Goal: Transaction & Acquisition: Purchase product/service

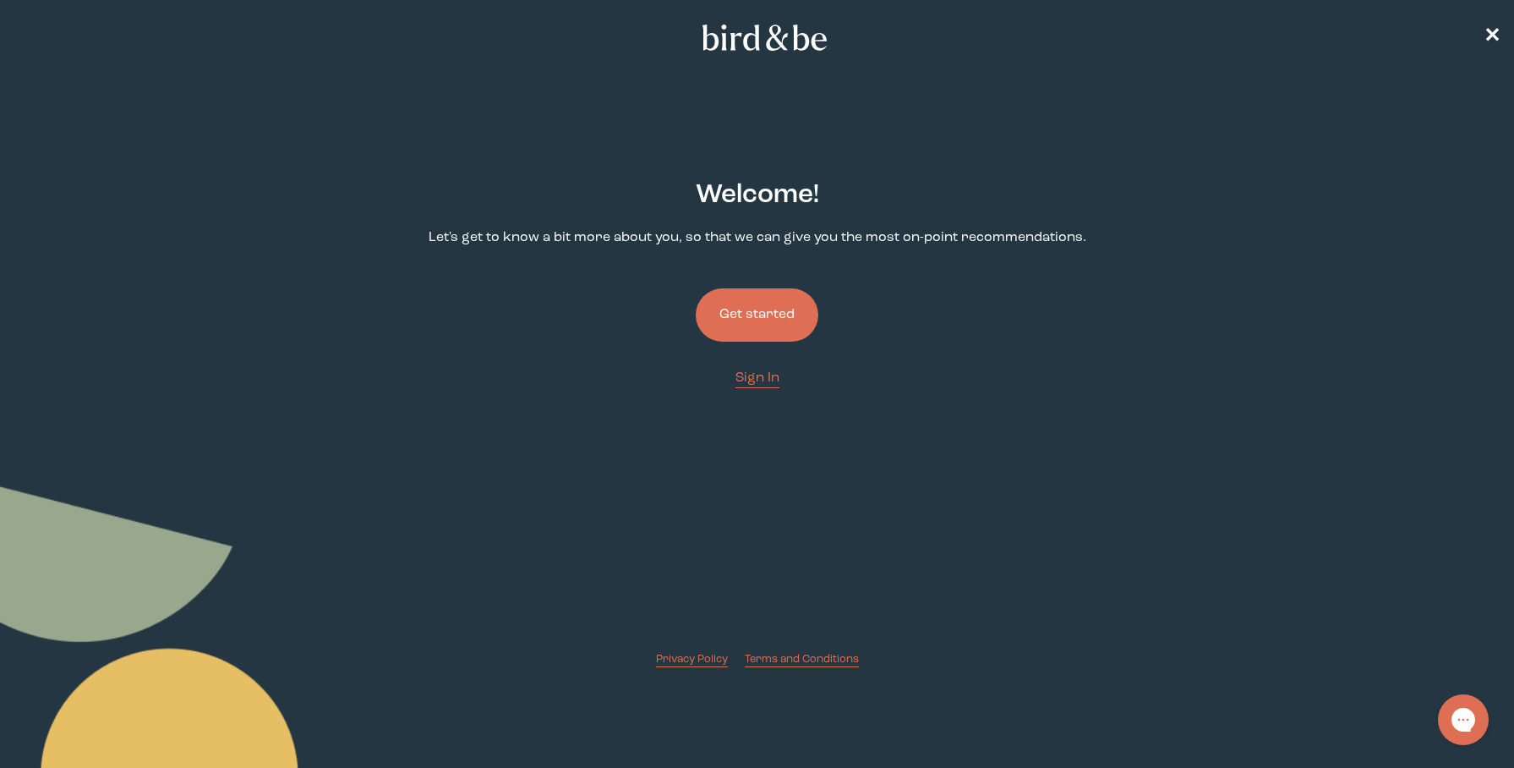
click at [773, 321] on button "Get started" at bounding box center [757, 314] width 123 height 53
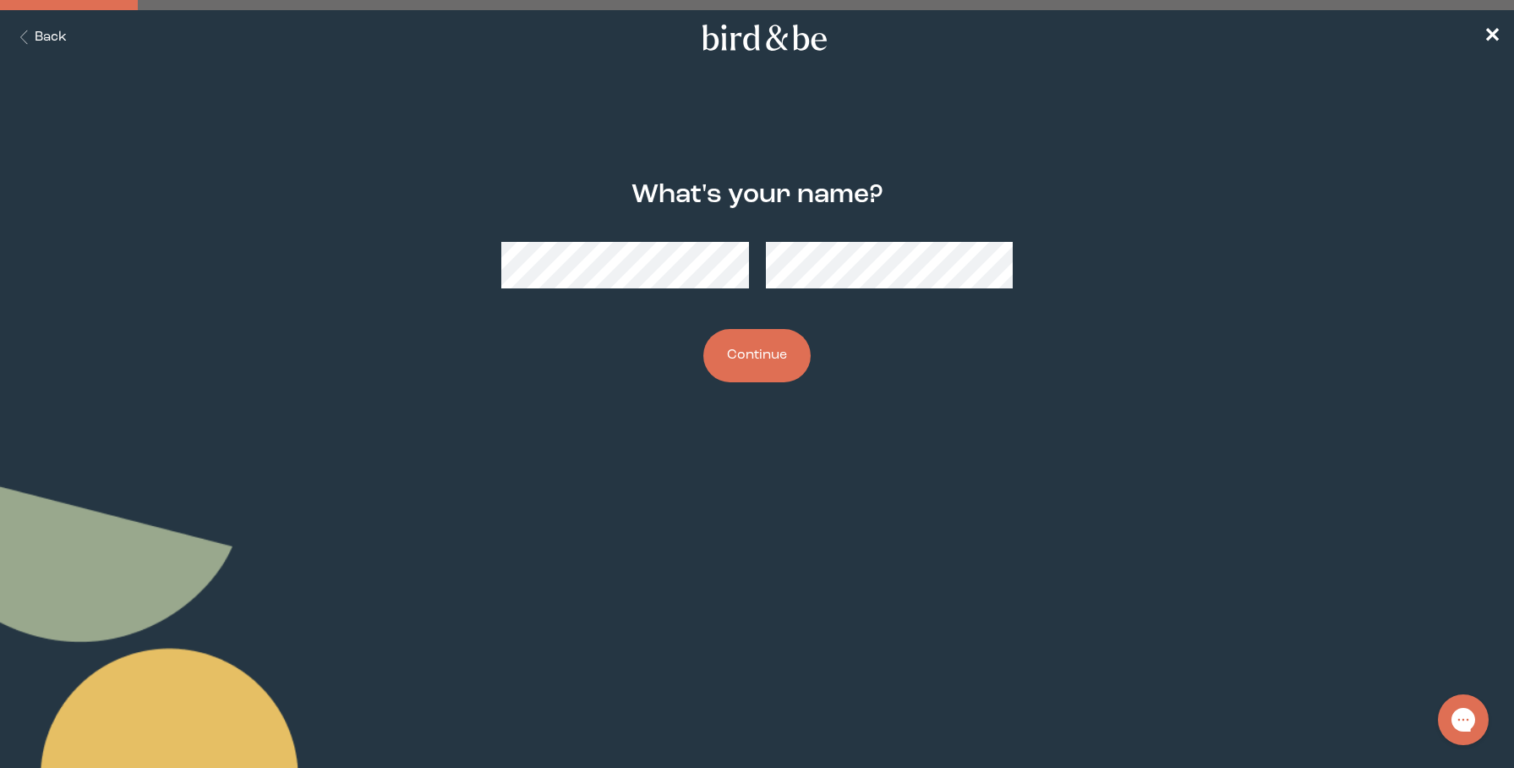
click at [777, 359] on button "Continue" at bounding box center [756, 355] width 107 height 53
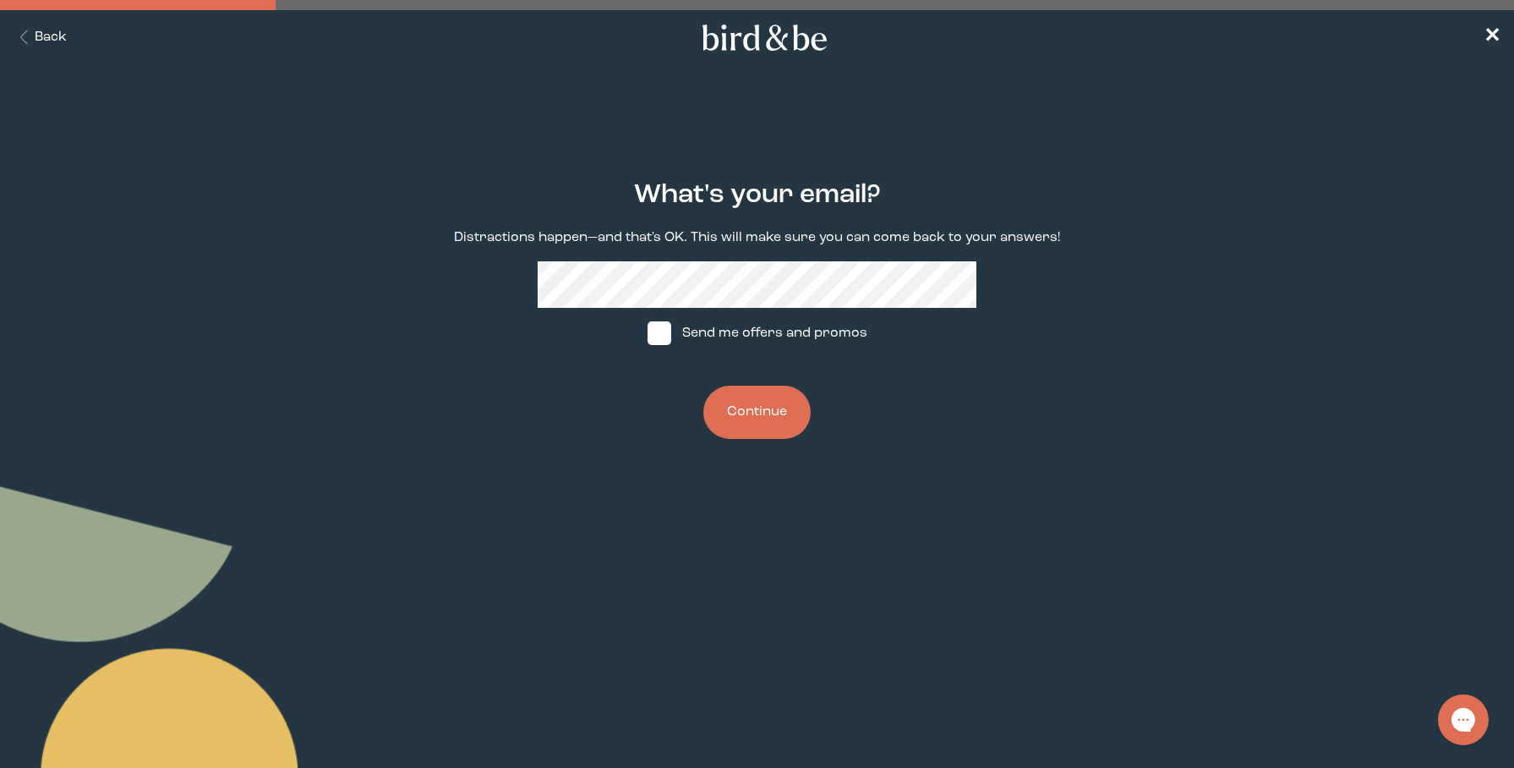
click at [754, 403] on button "Continue" at bounding box center [756, 411] width 107 height 53
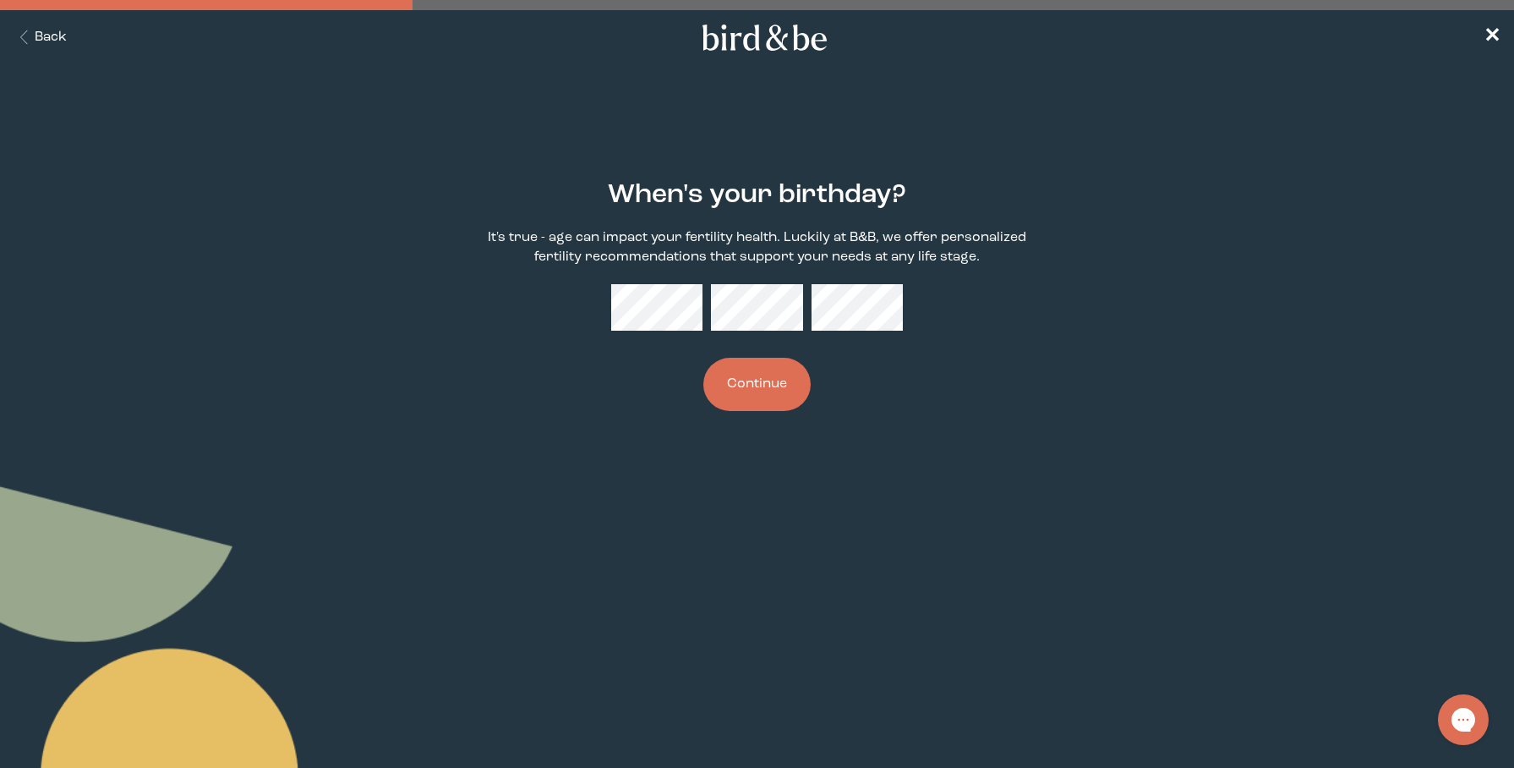
click at [750, 283] on div "When's your birthday? It's true - age can impact your fertility health. Luckily…" at bounding box center [757, 296] width 730 height 285
click at [782, 377] on button "Continue" at bounding box center [756, 384] width 107 height 53
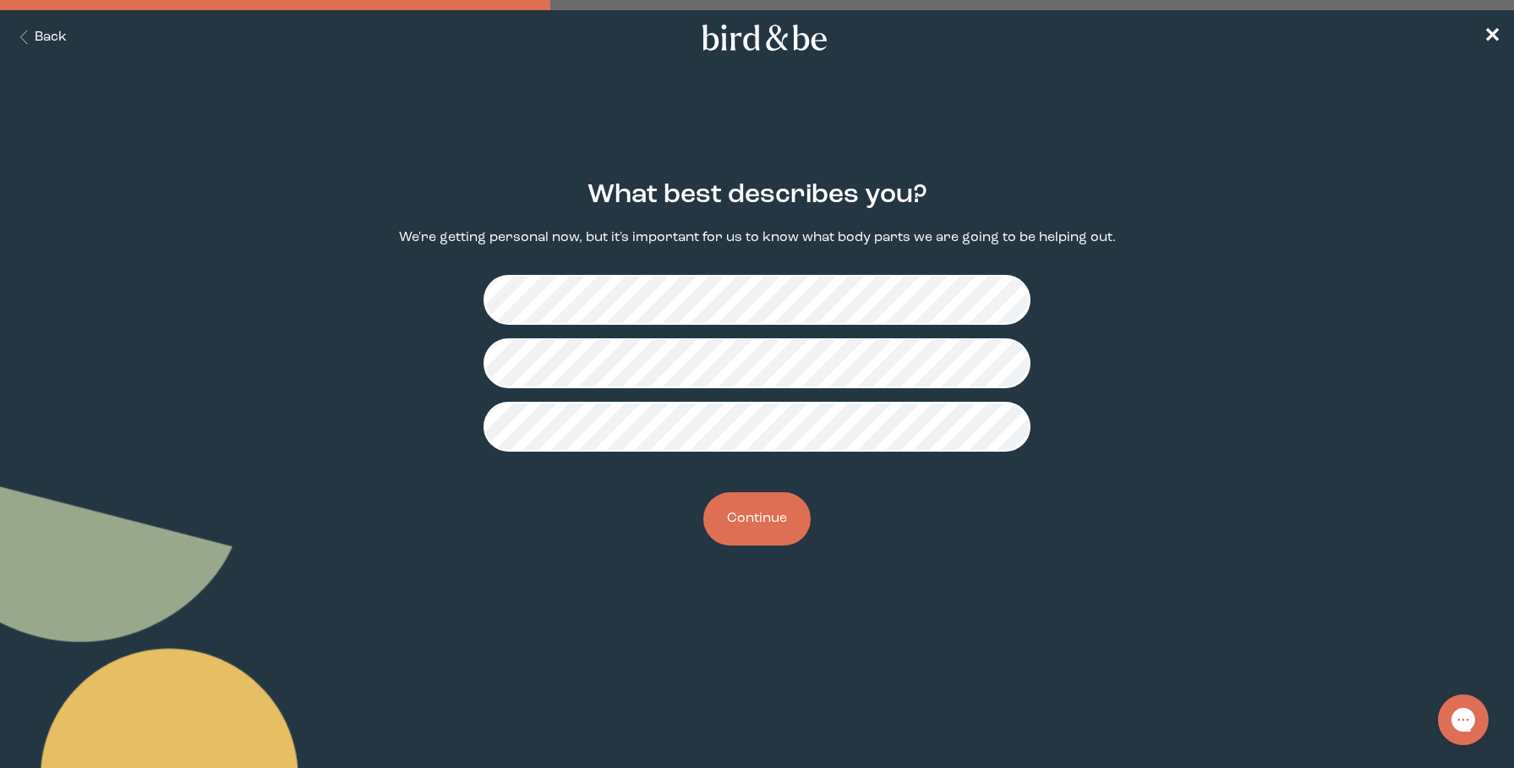
click at [763, 522] on button "Continue" at bounding box center [756, 518] width 107 height 53
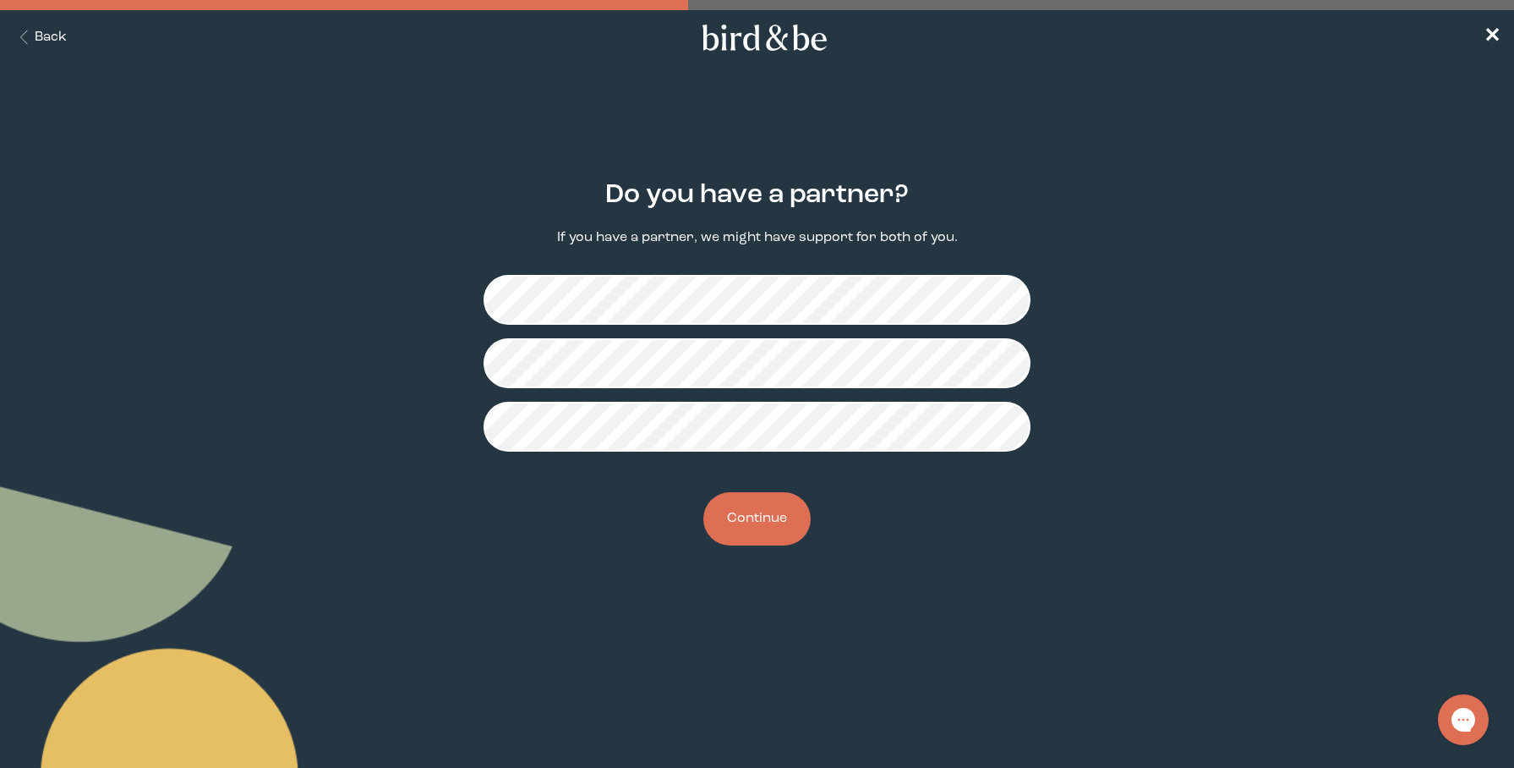
click at [768, 516] on button "Continue" at bounding box center [756, 518] width 107 height 53
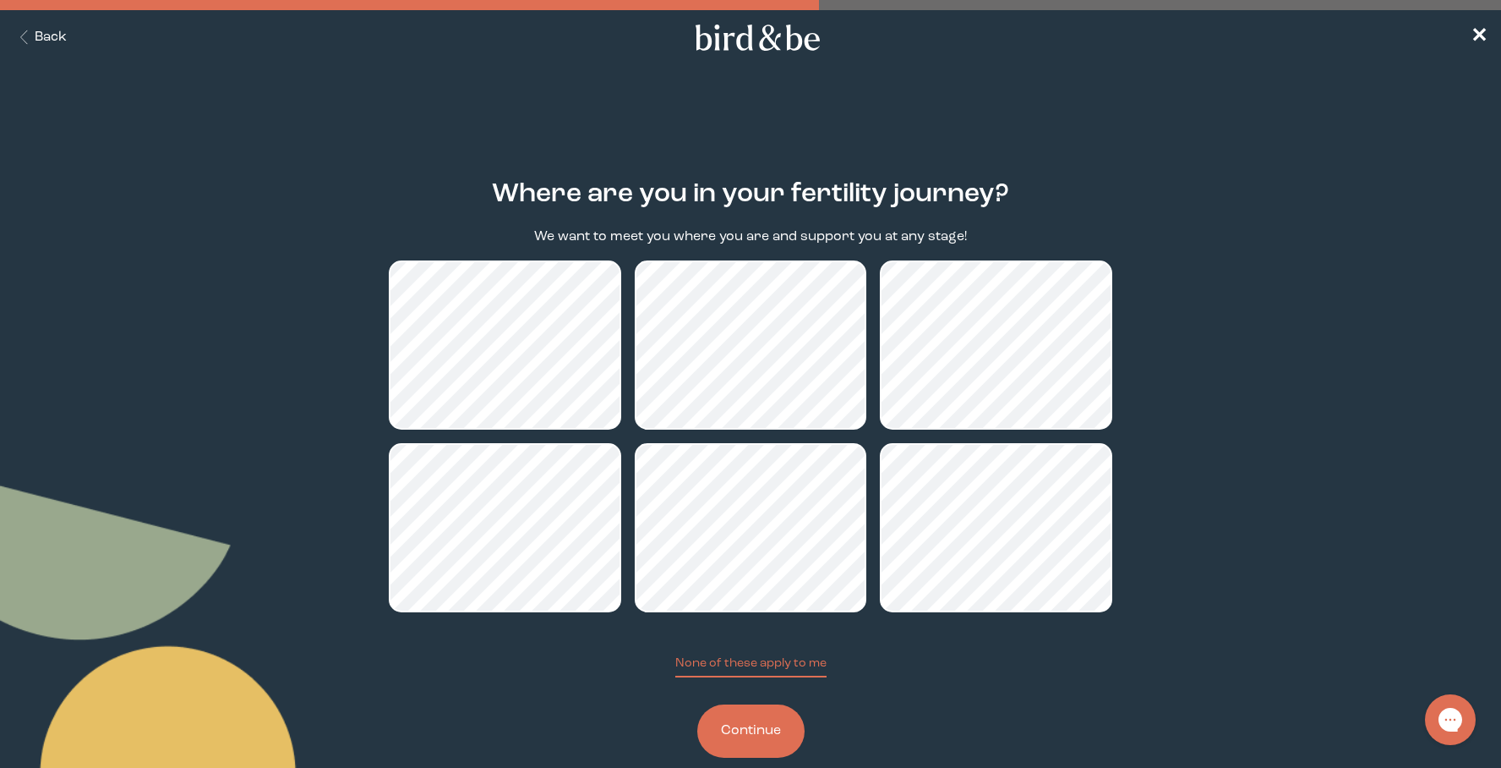
click at [784, 740] on button "Continue" at bounding box center [750, 730] width 107 height 53
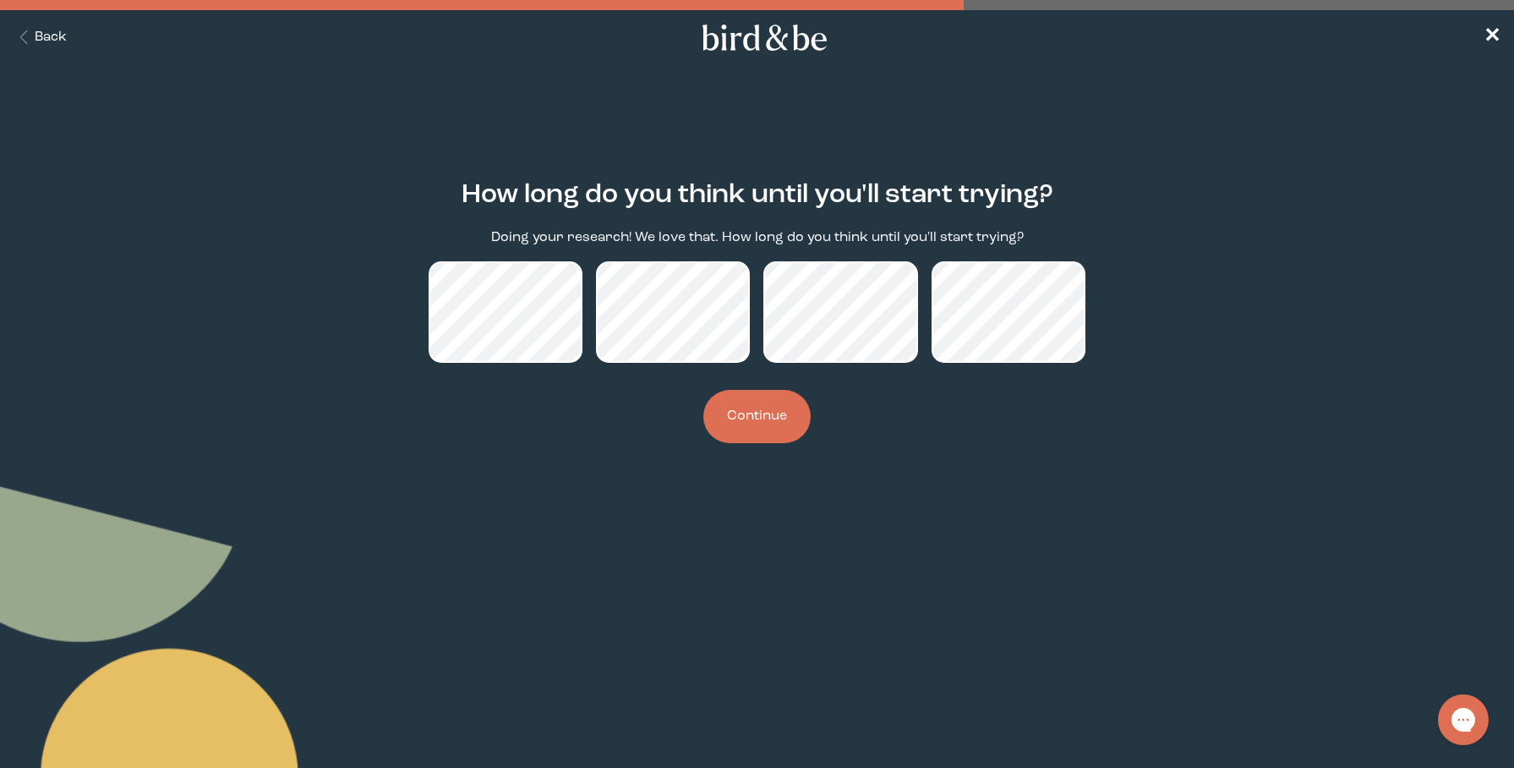
click at [779, 429] on button "Continue" at bounding box center [756, 416] width 107 height 53
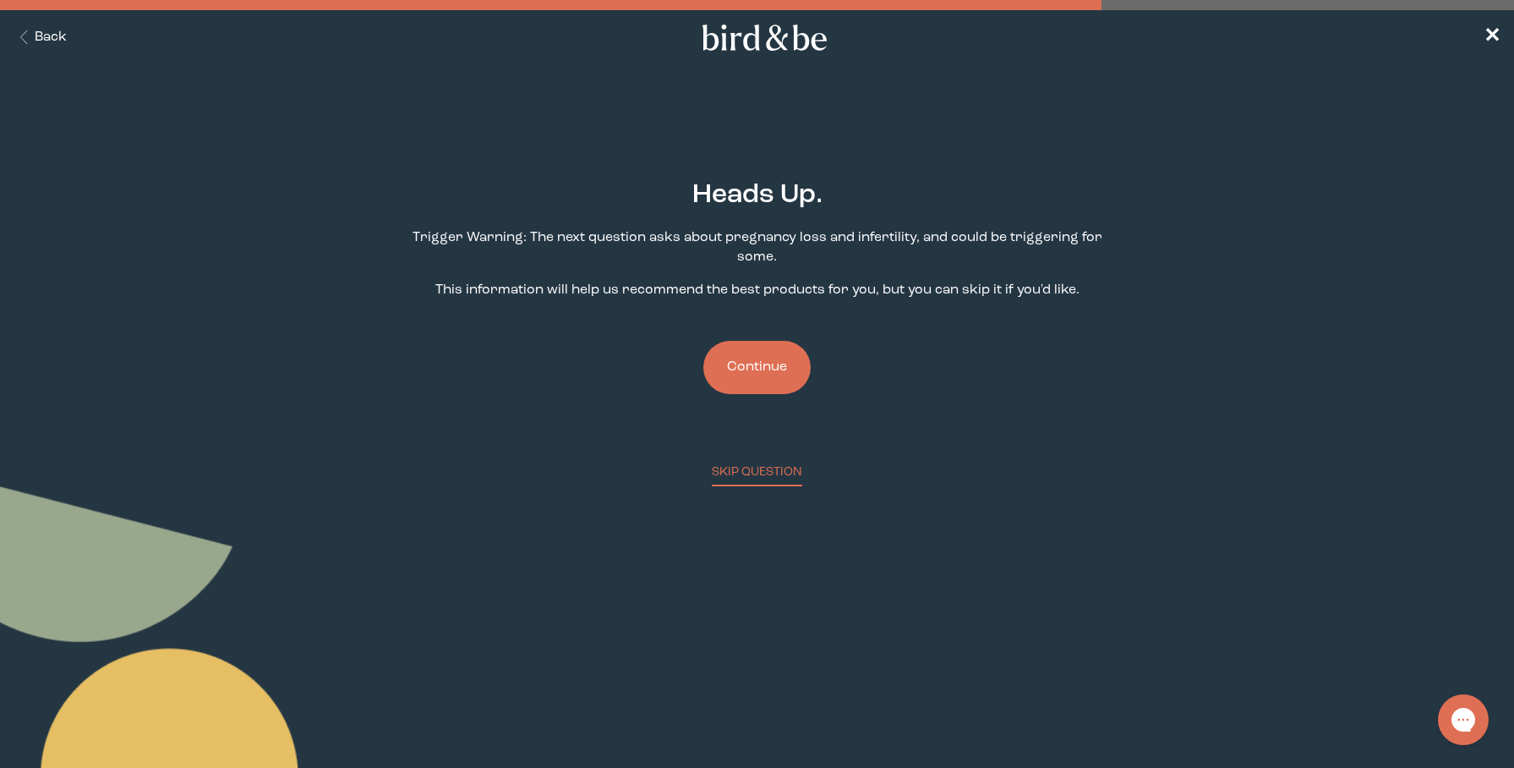
click at [761, 358] on button "Continue" at bounding box center [756, 367] width 107 height 53
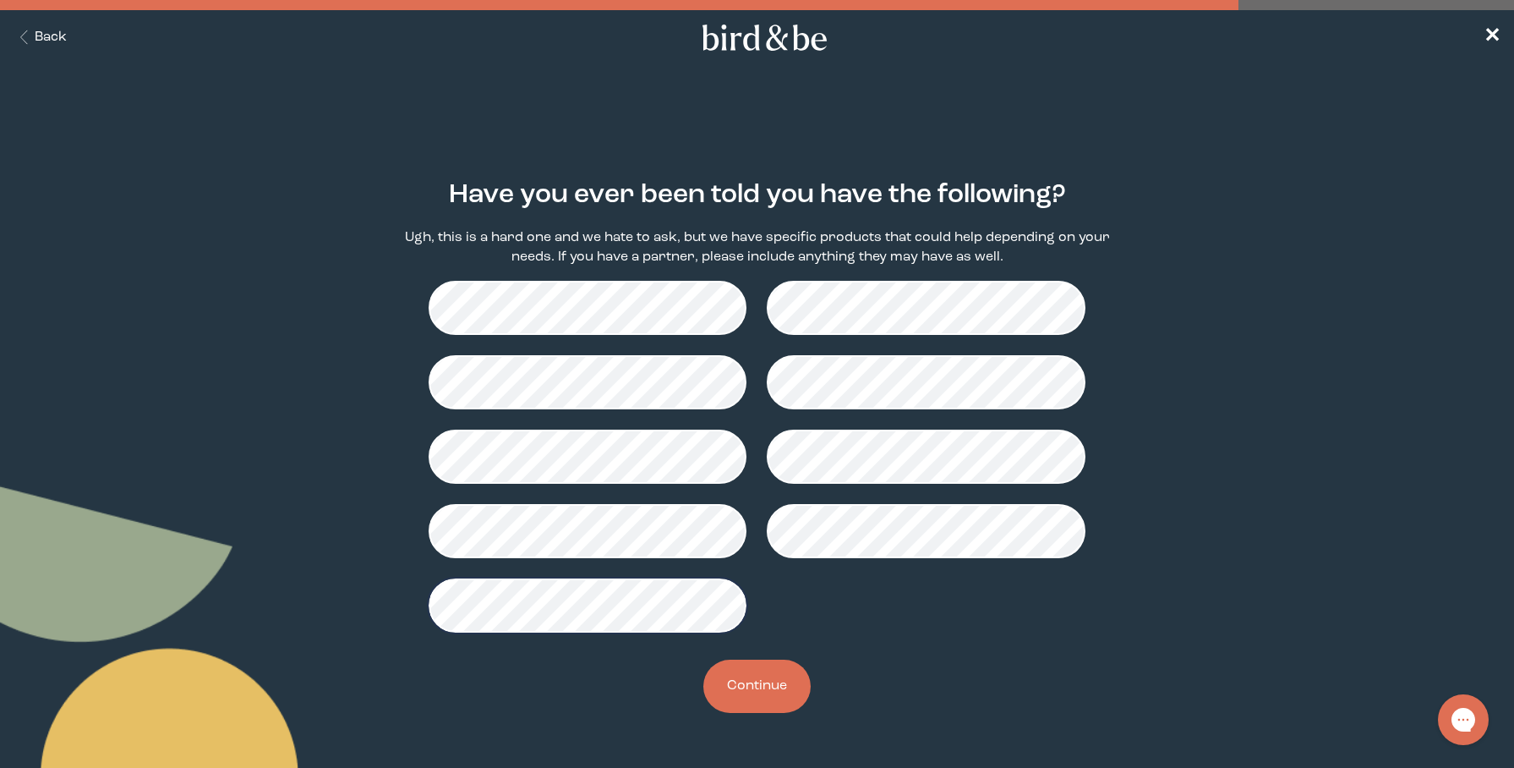
click at [798, 702] on button "Continue" at bounding box center [756, 685] width 107 height 53
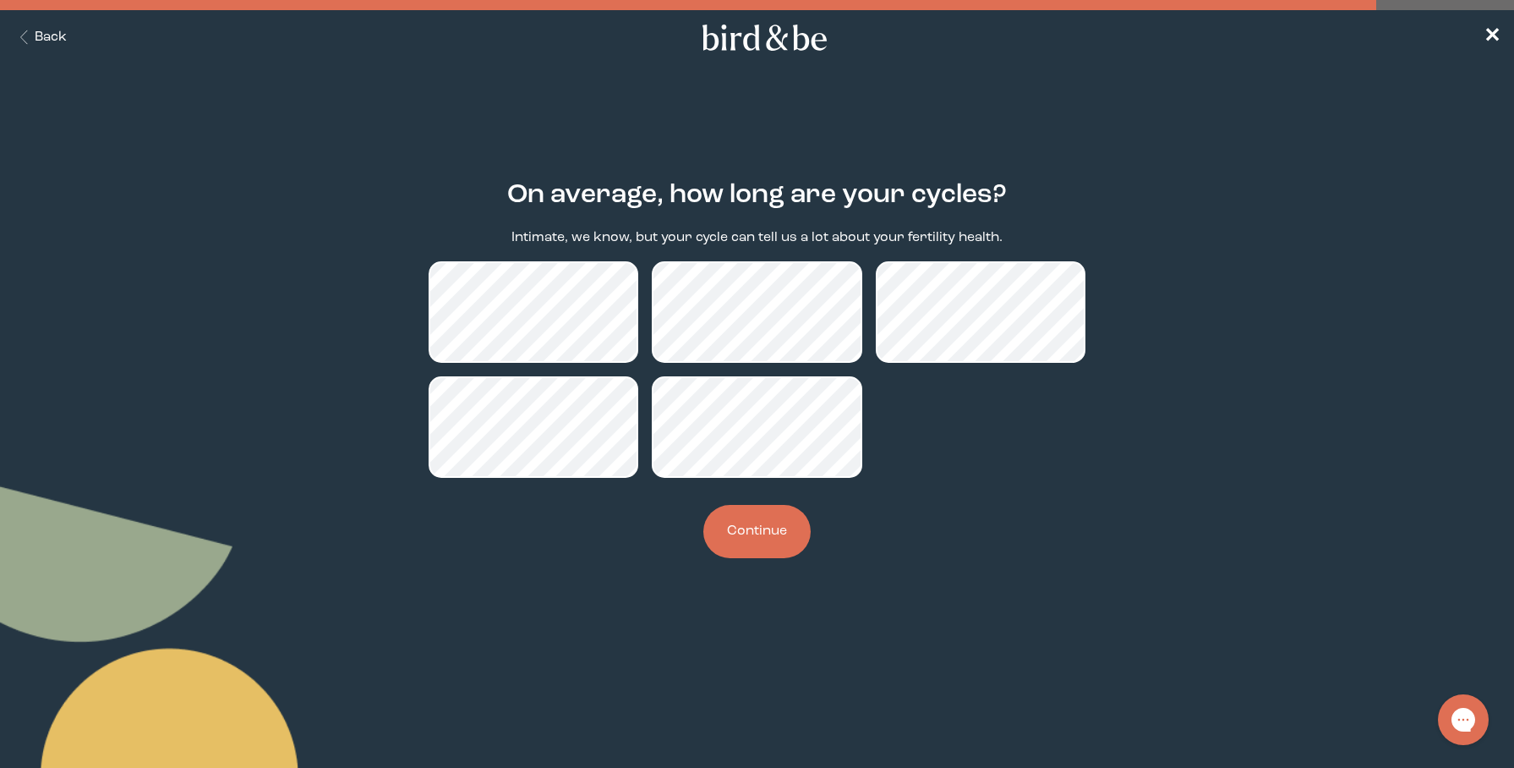
click at [774, 544] on button "Continue" at bounding box center [756, 531] width 107 height 53
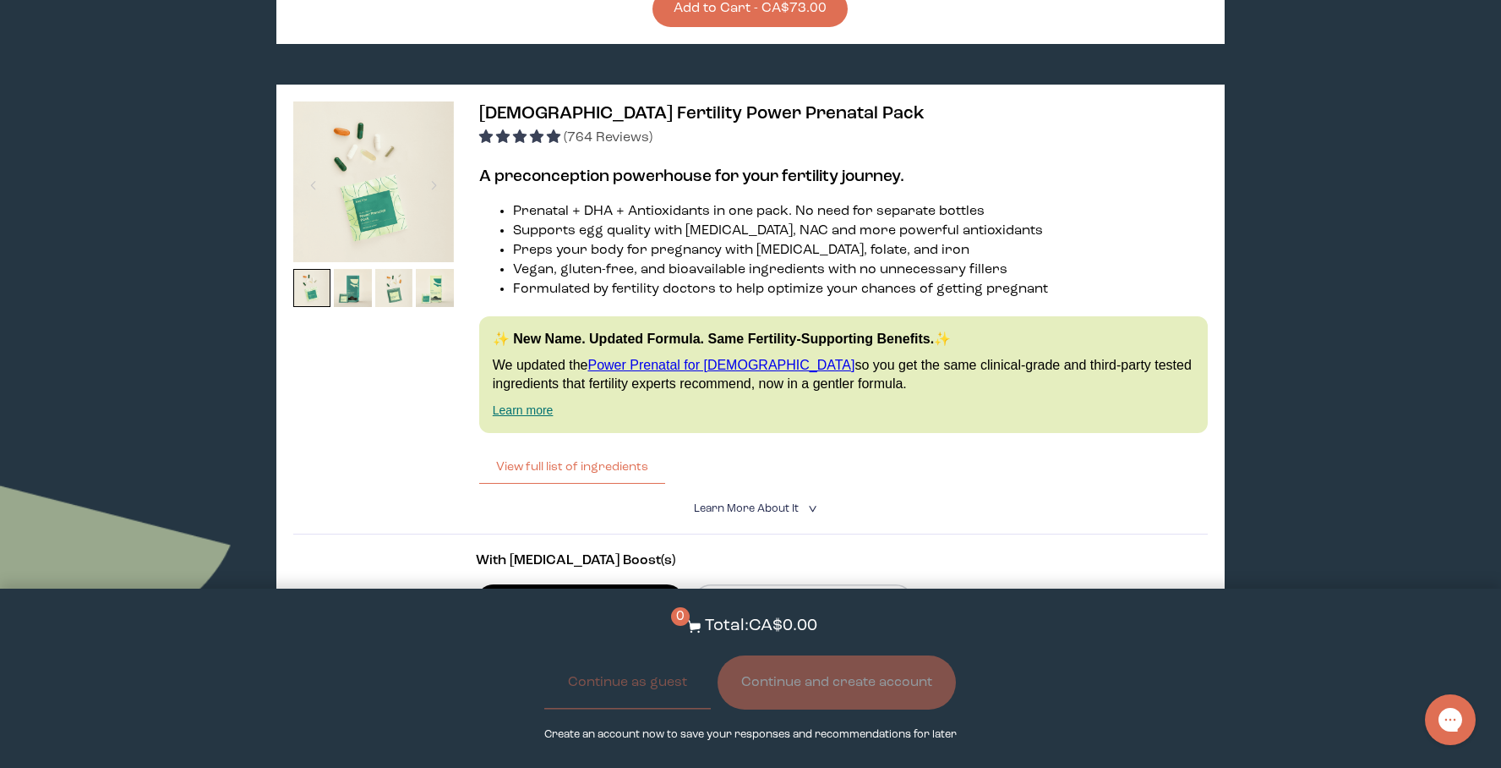
scroll to position [3198, 0]
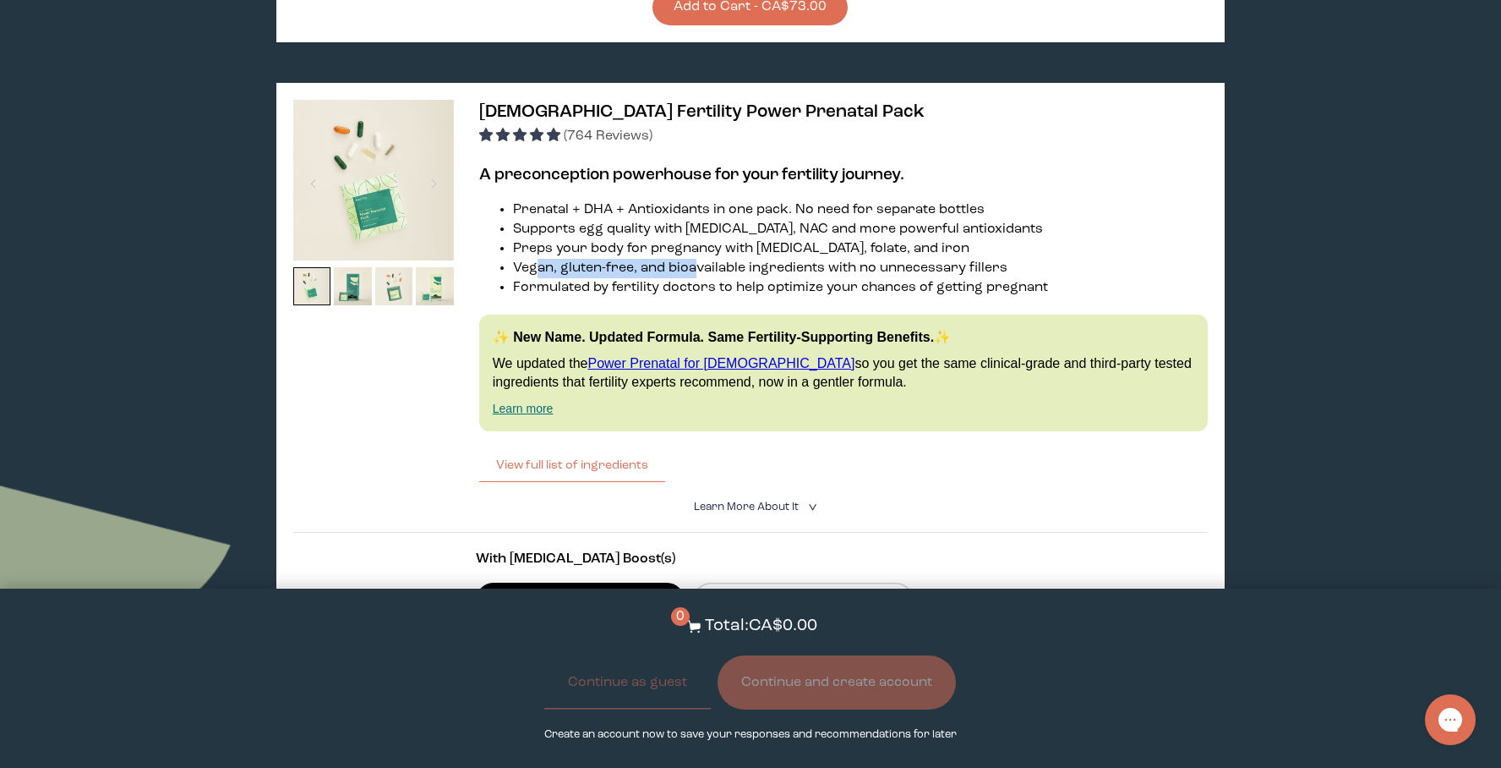
drag, startPoint x: 538, startPoint y: 244, endPoint x: 691, endPoint y: 247, distance: 153.0
click at [691, 259] on li "Vegan, gluten-free, and bioavailable ingredients with no unnecessary fillers" at bounding box center [860, 268] width 695 height 19
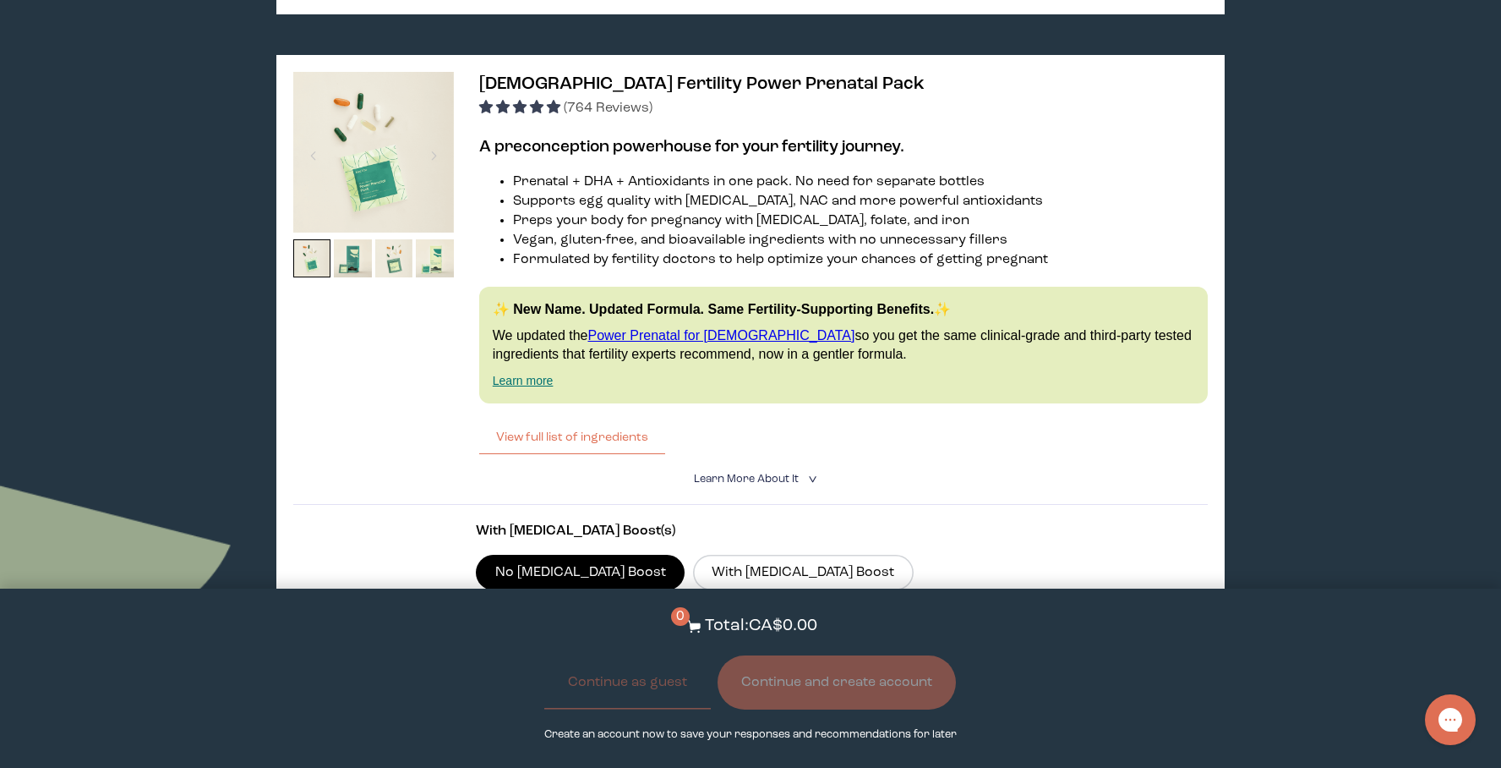
scroll to position [3239, 0]
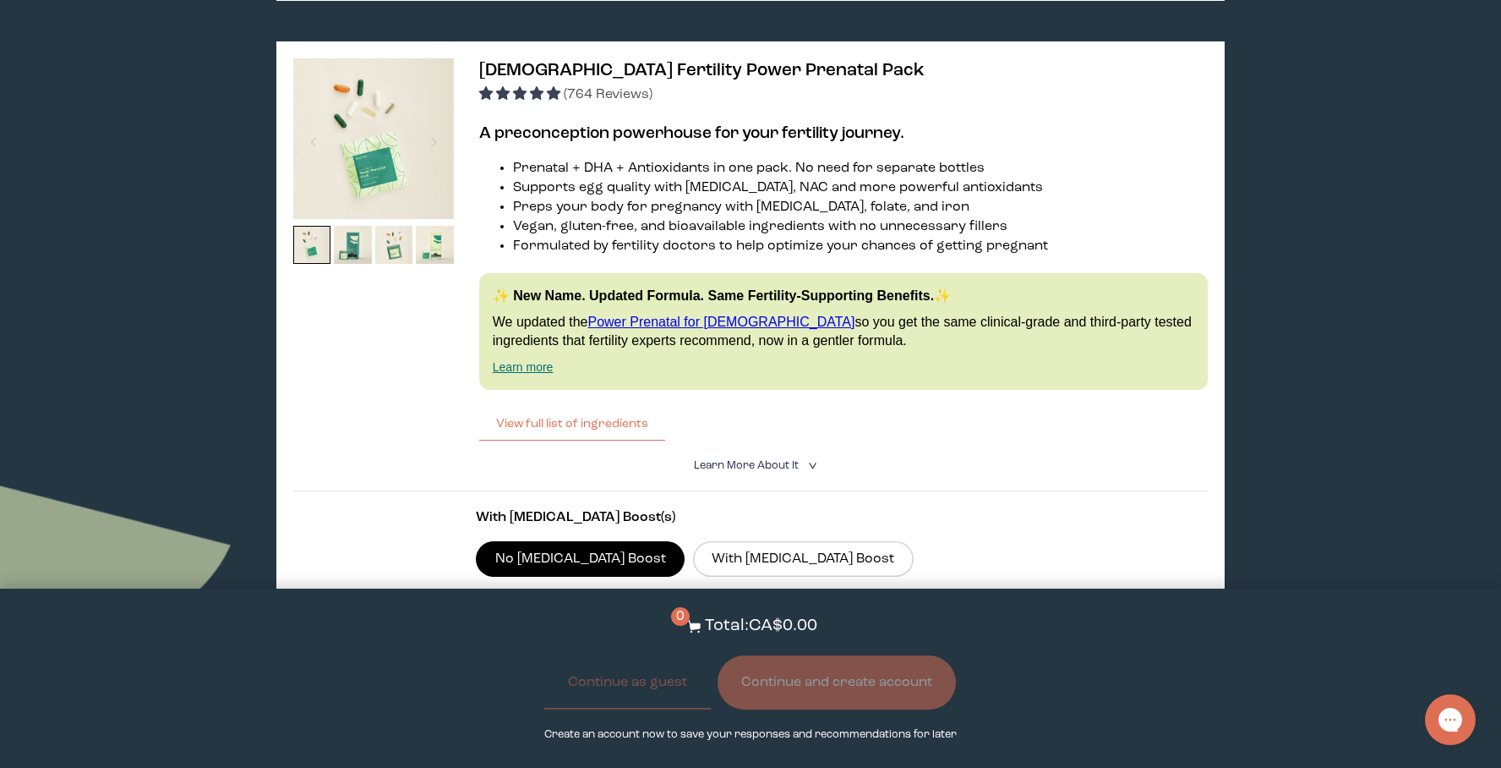
click at [544, 88] on span "4.95 stars" at bounding box center [521, 95] width 85 height 14
click at [734, 457] on summary "Learn More About it <" at bounding box center [750, 465] width 113 height 16
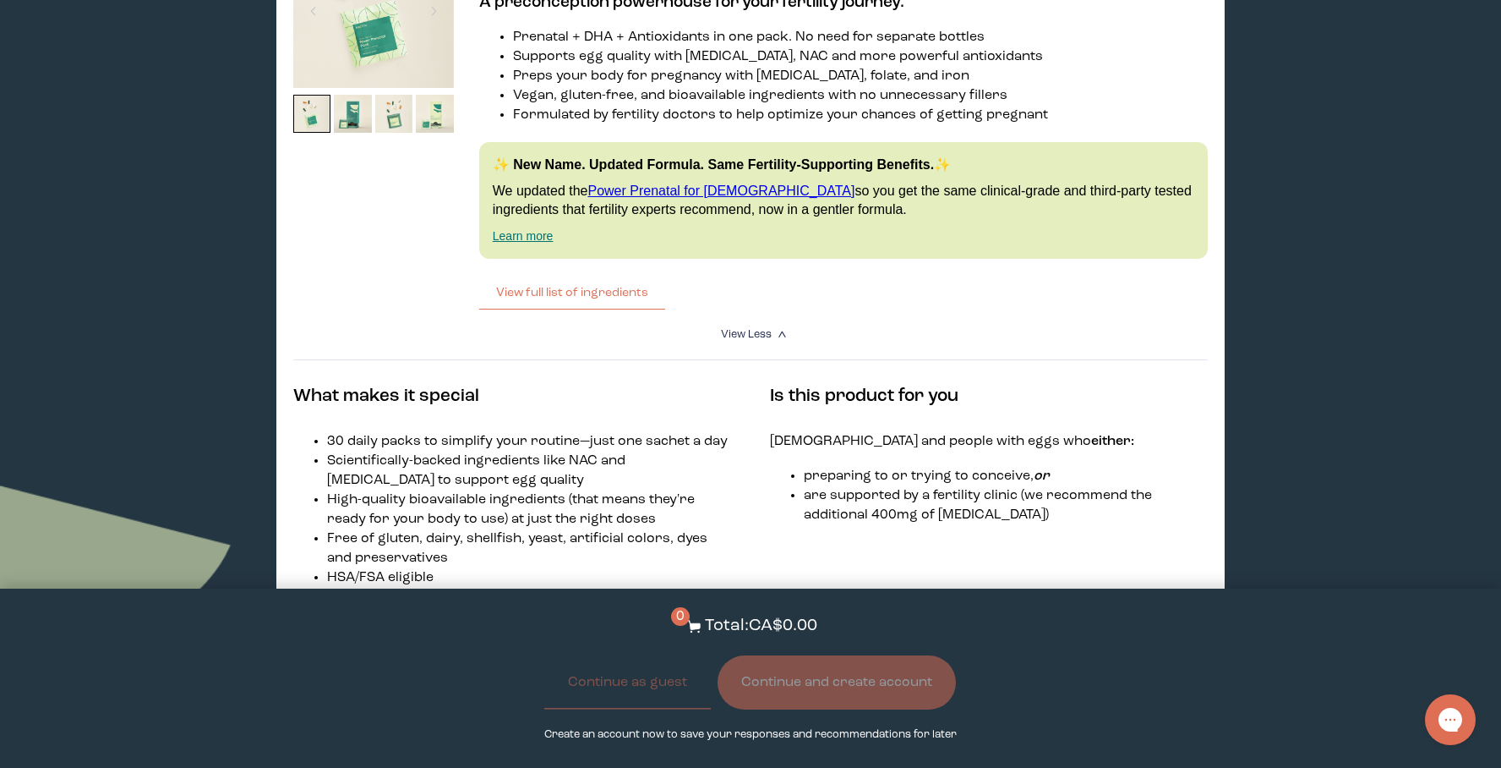
scroll to position [3528, 0]
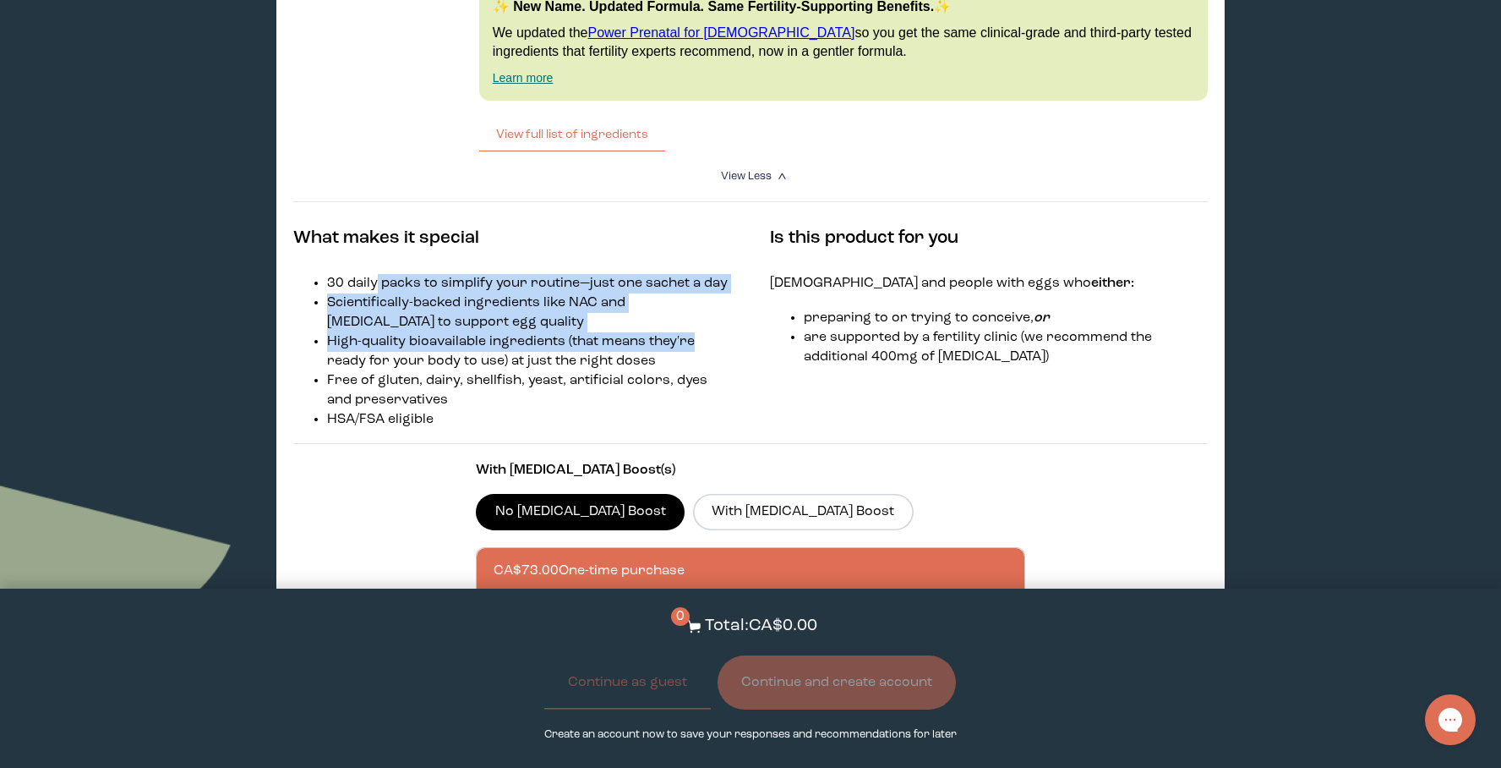
drag, startPoint x: 377, startPoint y: 265, endPoint x: 689, endPoint y: 314, distance: 315.8
click at [689, 314] on ul "30 daily packs to simplify your routine—just one sachet a day Scientifically-ba…" at bounding box center [512, 352] width 439 height 156
click at [689, 332] on li "High-quality bioavailable ingredients (that means they're ready for your body t…" at bounding box center [529, 351] width 405 height 39
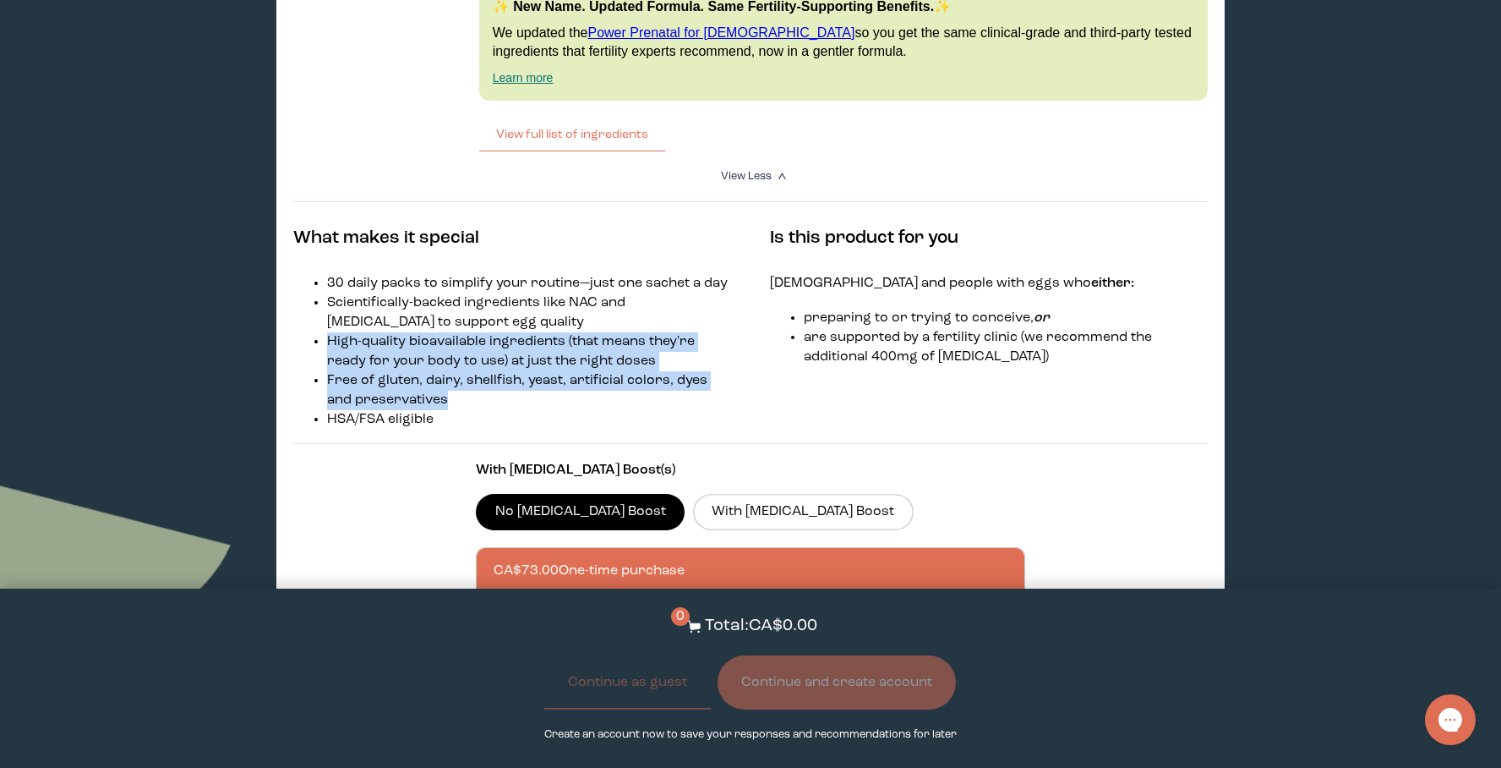
drag, startPoint x: 325, startPoint y: 319, endPoint x: 486, endPoint y: 377, distance: 170.9
click at [486, 377] on ul "30 daily packs to simplify your routine—just one sachet a day Scientifically-ba…" at bounding box center [512, 352] width 439 height 156
click at [487, 377] on li "Free of gluten, dairy, shellfish, yeast, artificial colors, dyes and preservati…" at bounding box center [529, 390] width 405 height 39
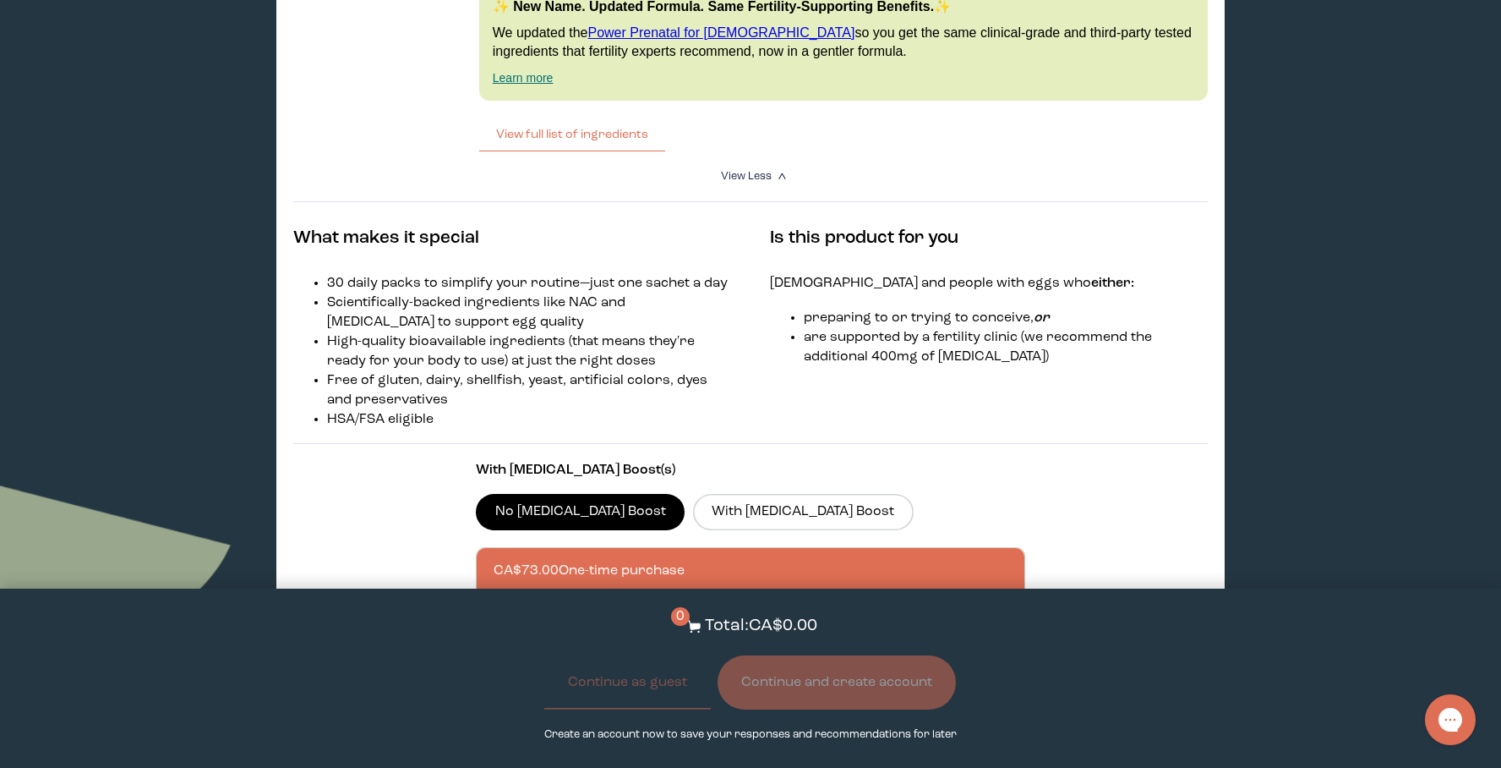
scroll to position [3789, 0]
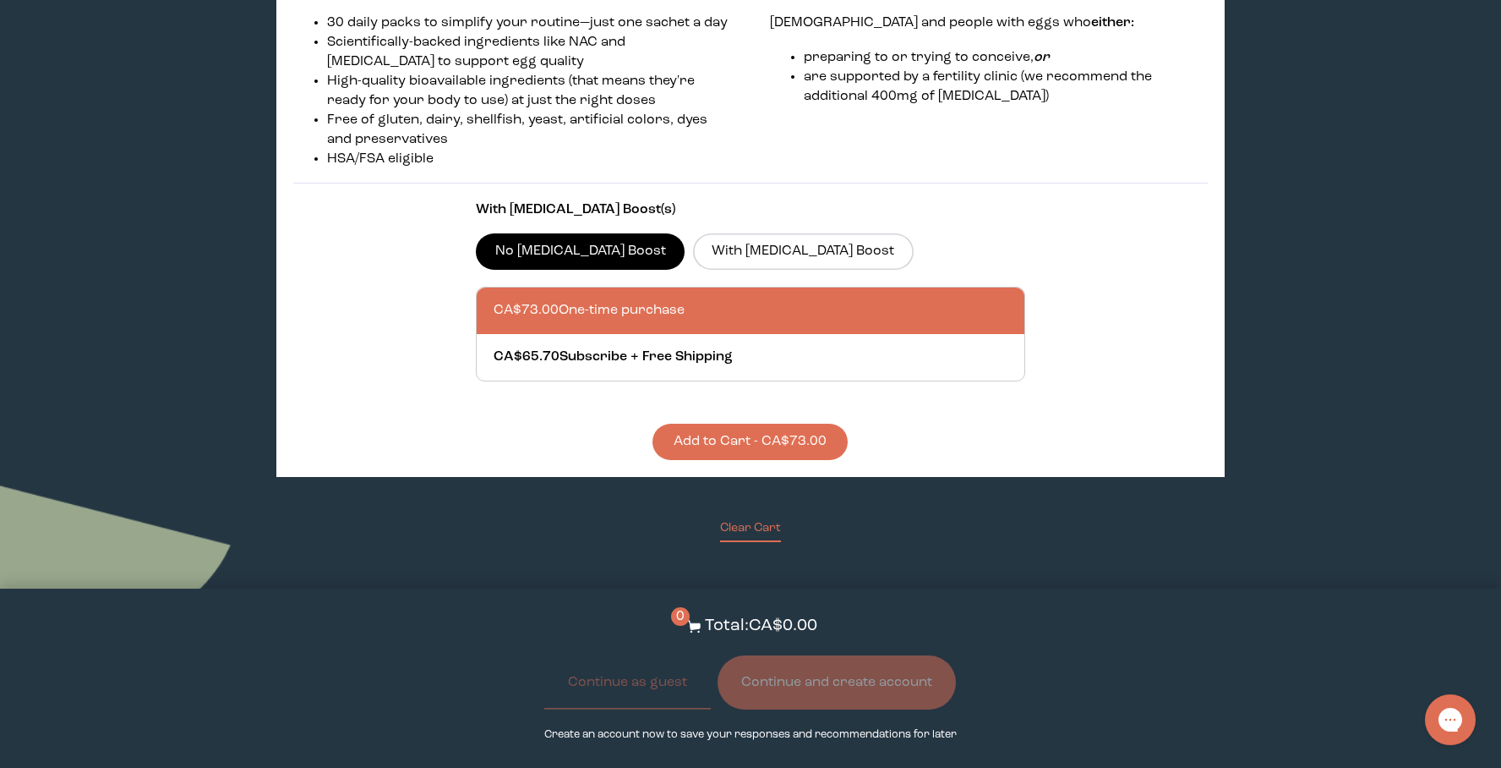
click at [605, 287] on div at bounding box center [767, 310] width 547 height 46
click at [494, 300] on input "CA$73.00 One-time purchase" at bounding box center [493, 300] width 1 height 1
click at [718, 424] on button "Add to Cart - CA$73.00" at bounding box center [750, 442] width 195 height 36
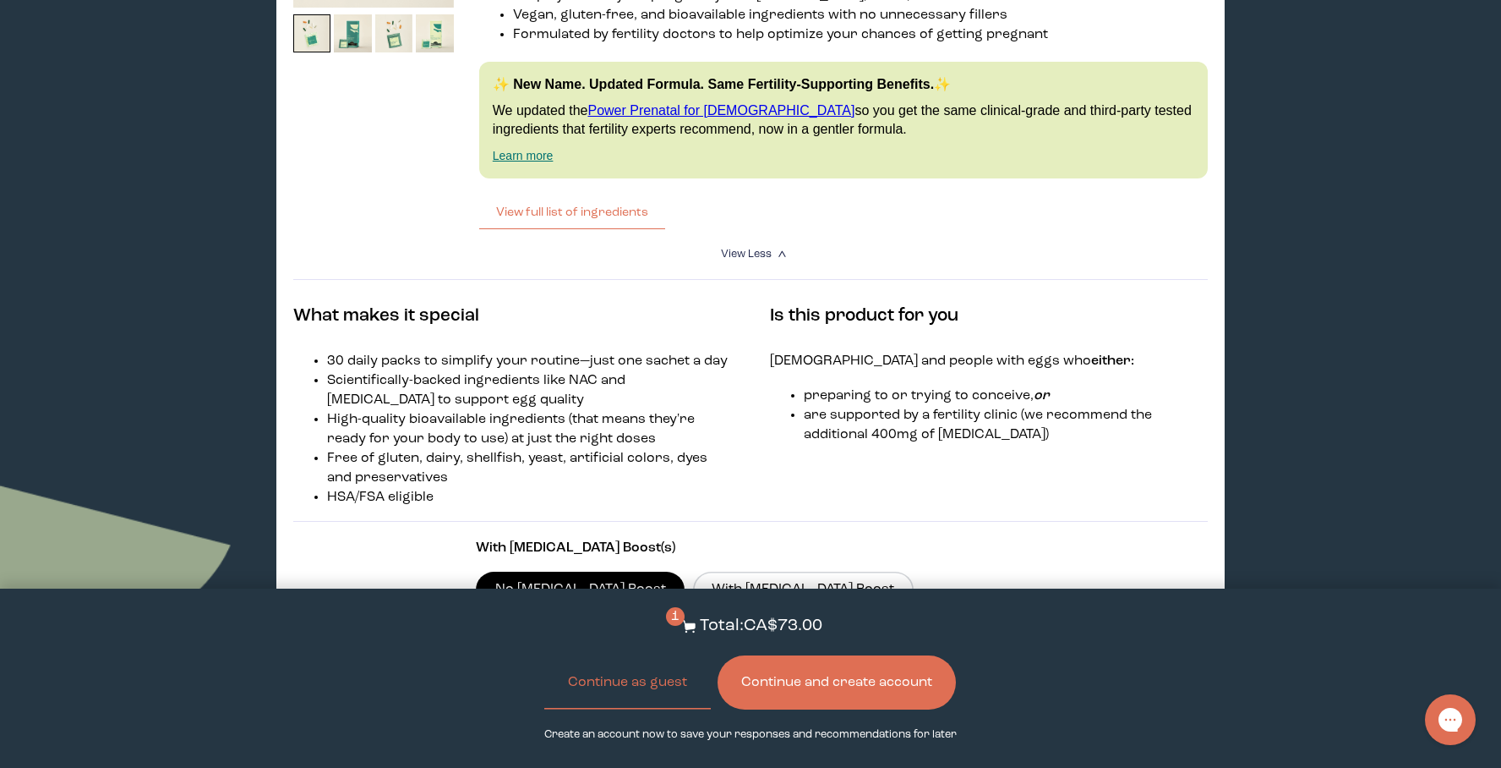
scroll to position [3111, 0]
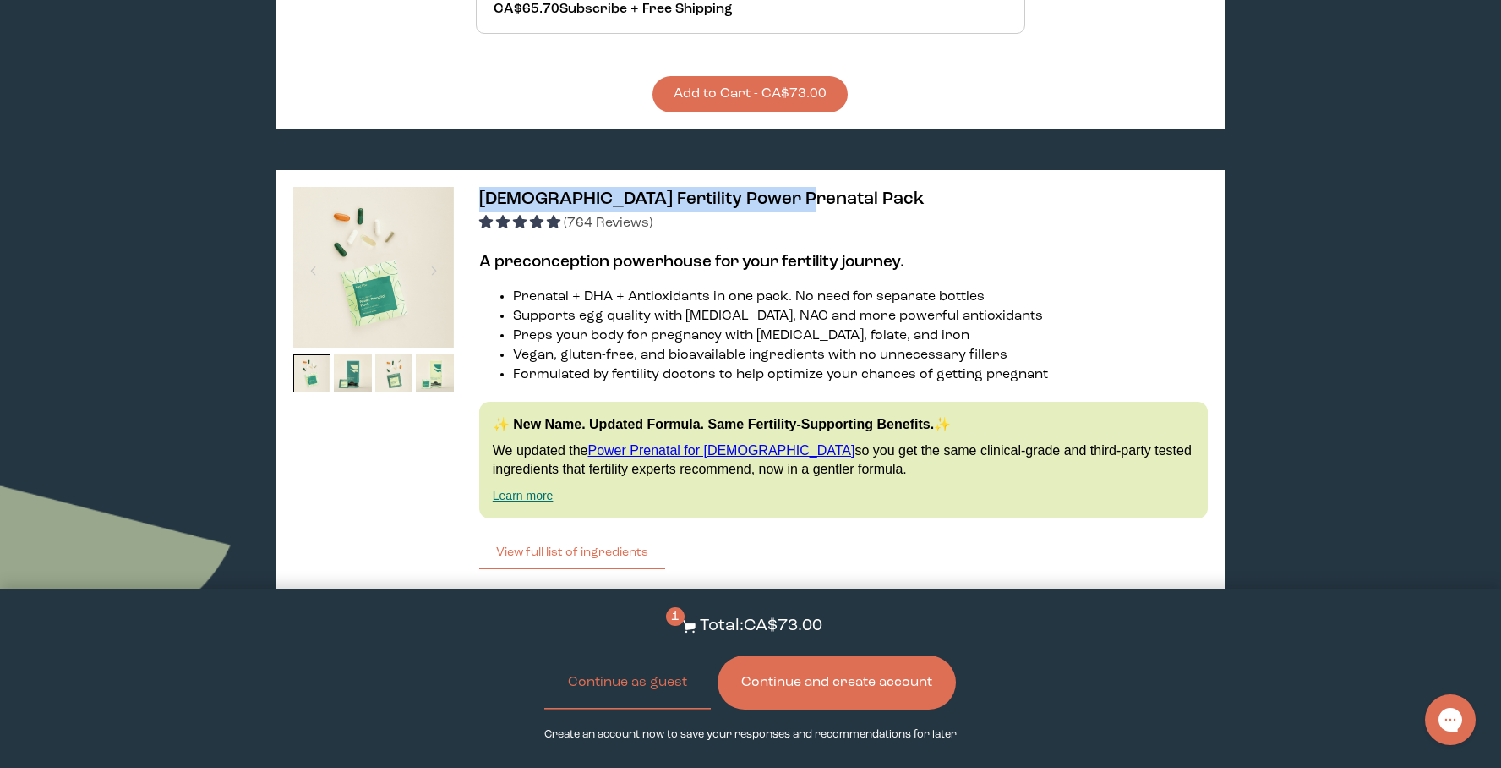
drag, startPoint x: 840, startPoint y: 183, endPoint x: 481, endPoint y: 174, distance: 359.4
click at [481, 187] on h3 "[DEMOGRAPHIC_DATA] Fertility Power Prenatal Pack (764 Reviews)" at bounding box center [843, 210] width 729 height 46
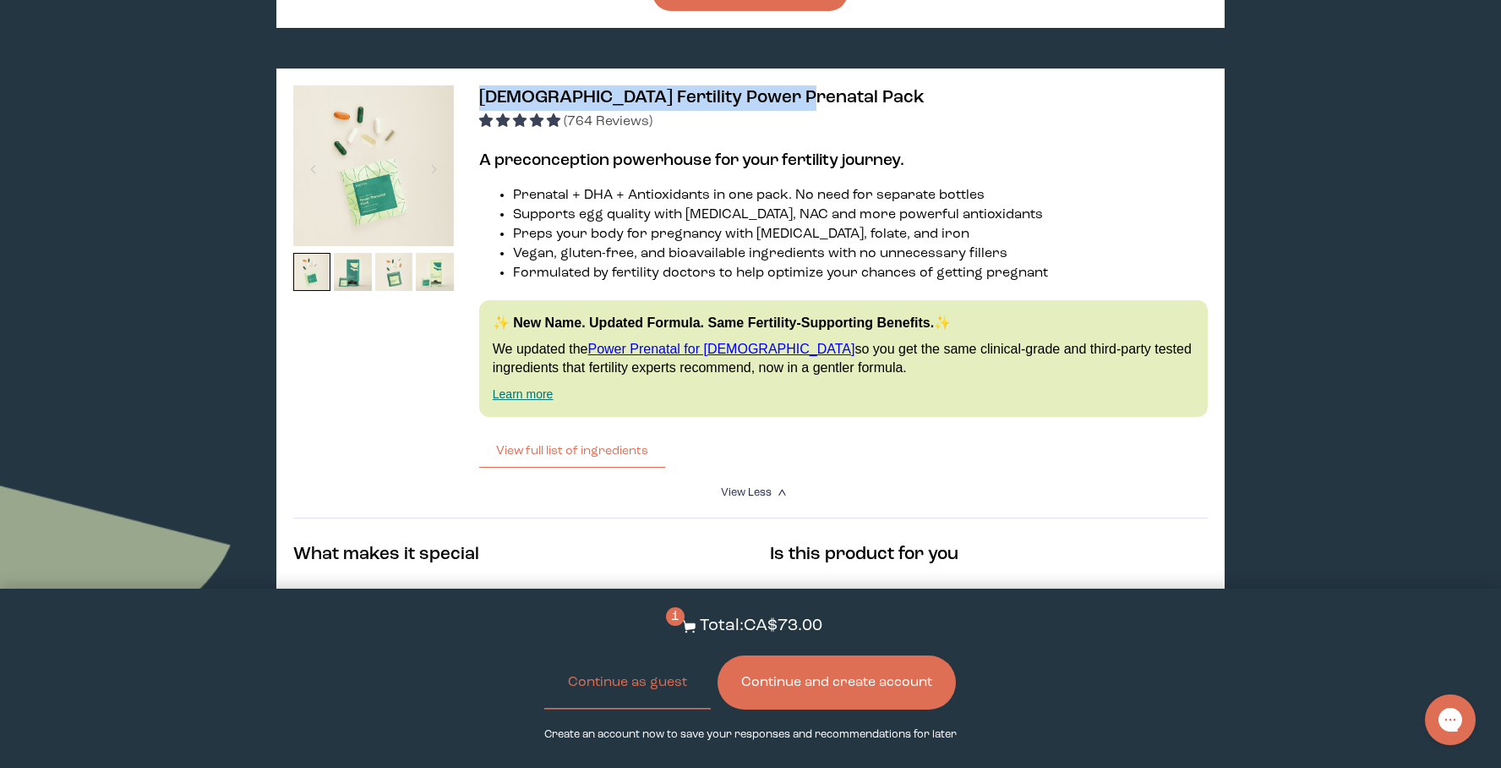
scroll to position [3422, 0]
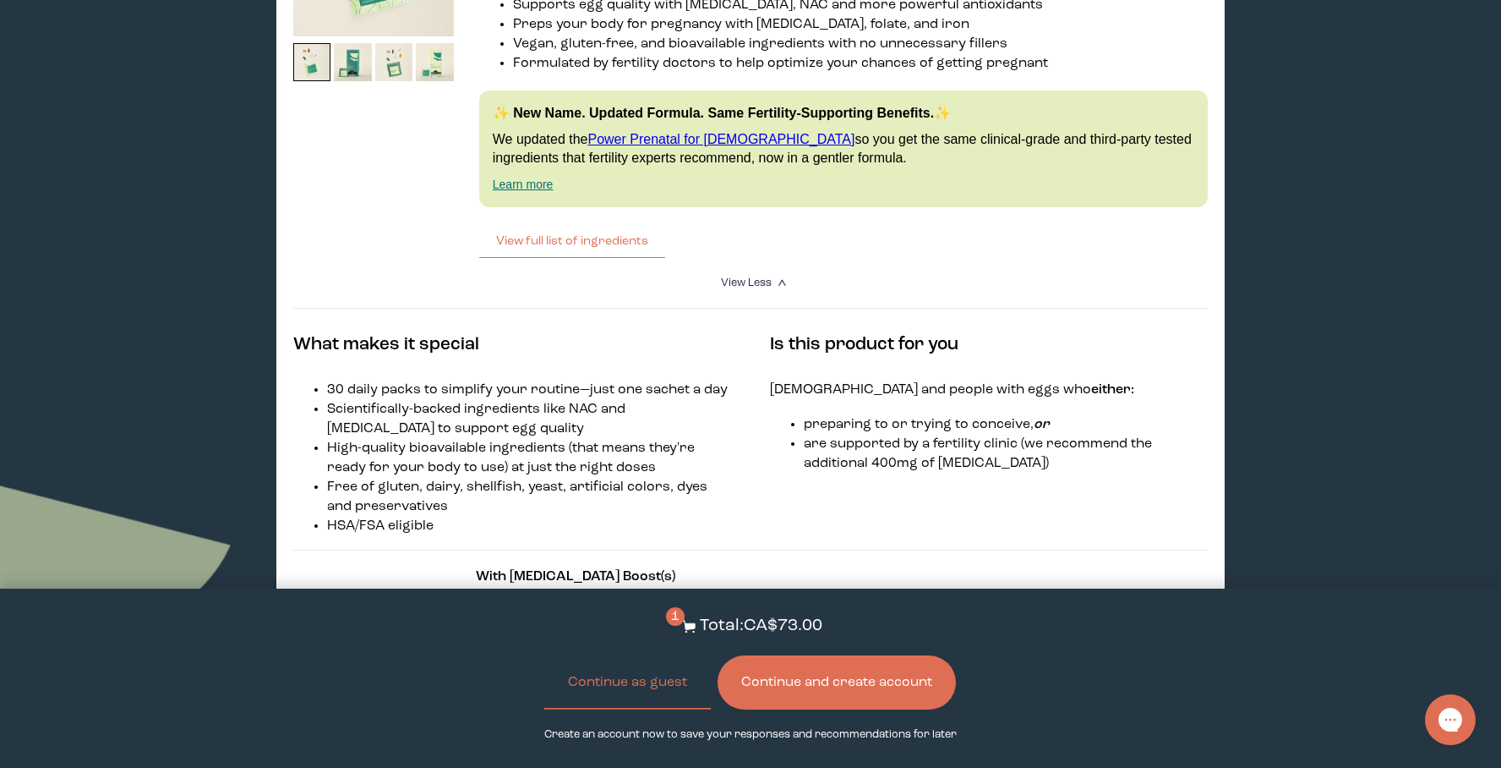
copy span "[DEMOGRAPHIC_DATA] Fertility Power Prenatal Pack"
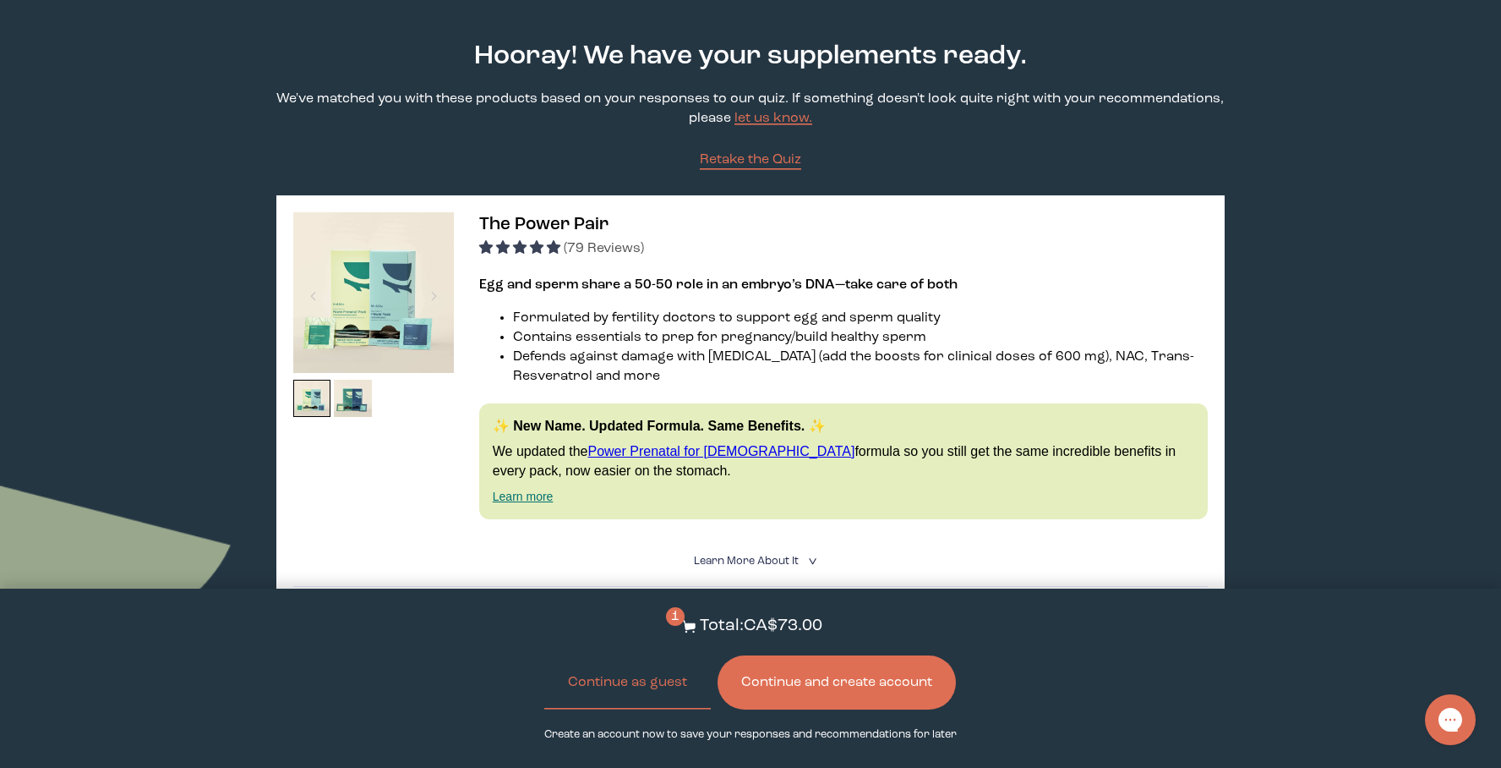
scroll to position [0, 0]
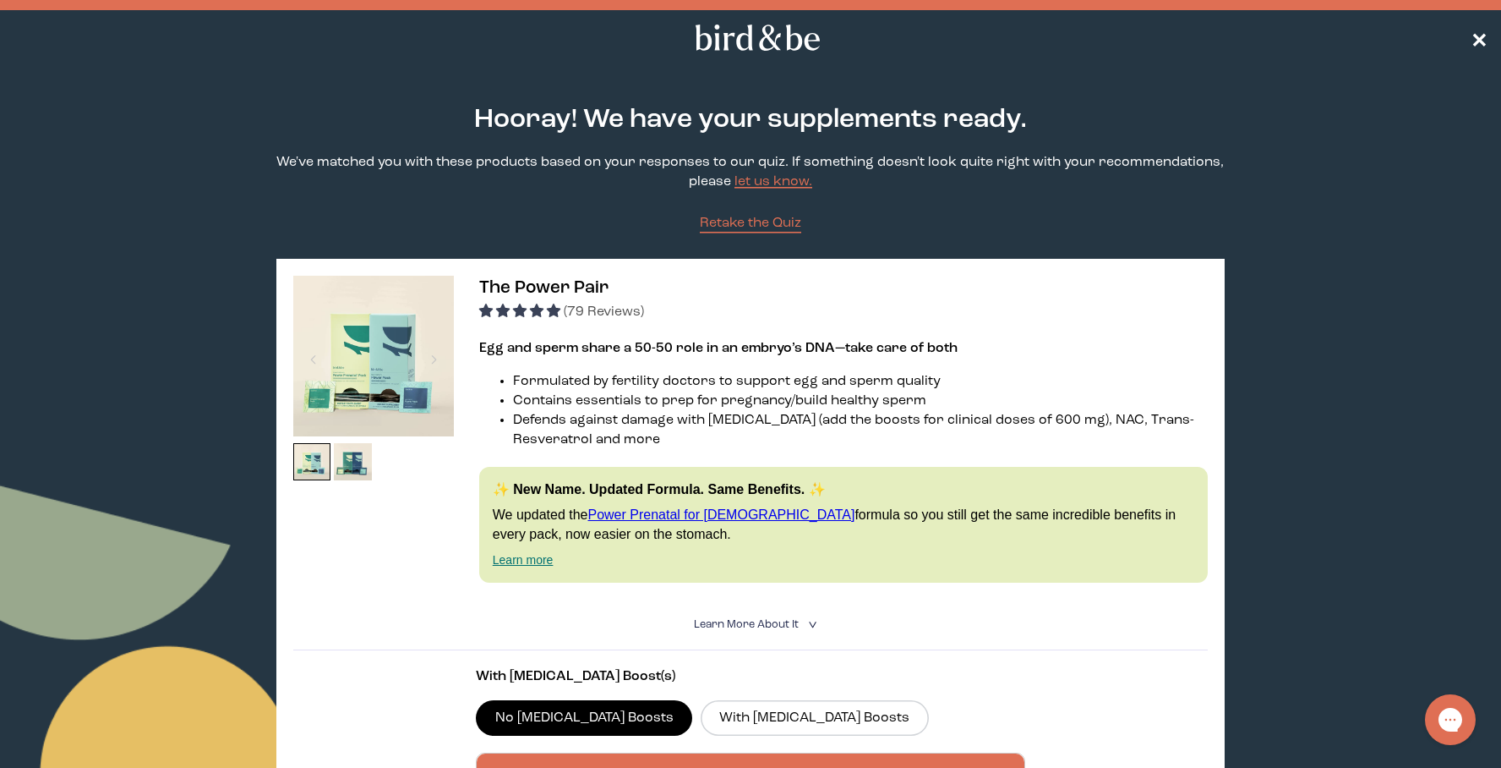
click at [1476, 41] on span "✕" at bounding box center [1479, 38] width 17 height 20
